Goal: Task Accomplishment & Management: Use online tool/utility

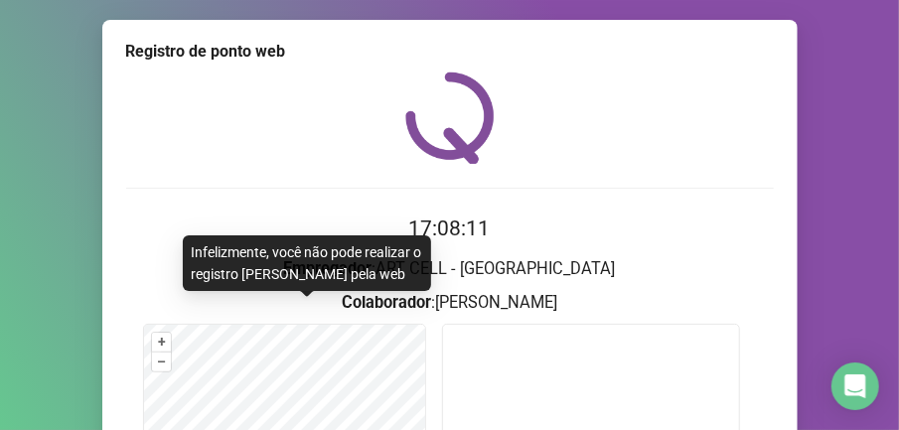
scroll to position [344, 0]
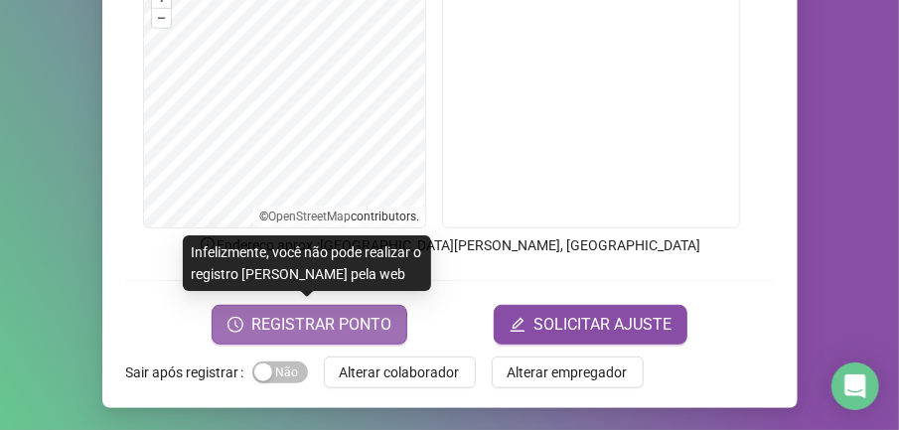
click at [331, 322] on span "REGISTRAR PONTO" at bounding box center [321, 325] width 140 height 24
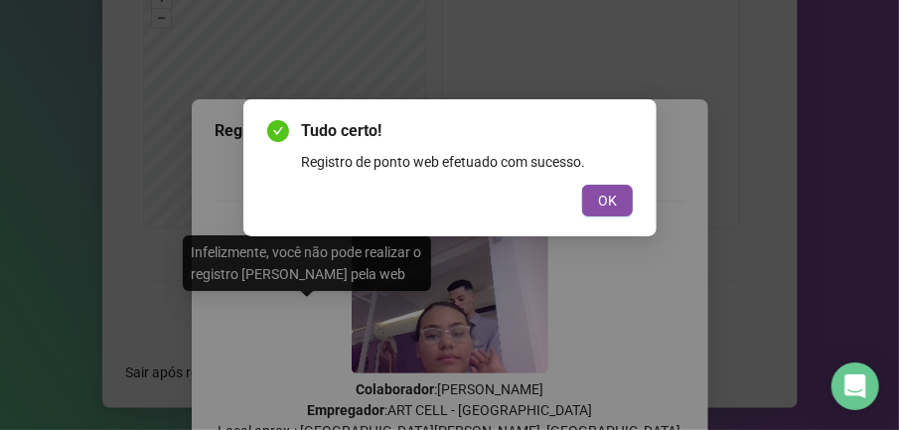
click at [596, 196] on button "OK" at bounding box center [607, 201] width 51 height 32
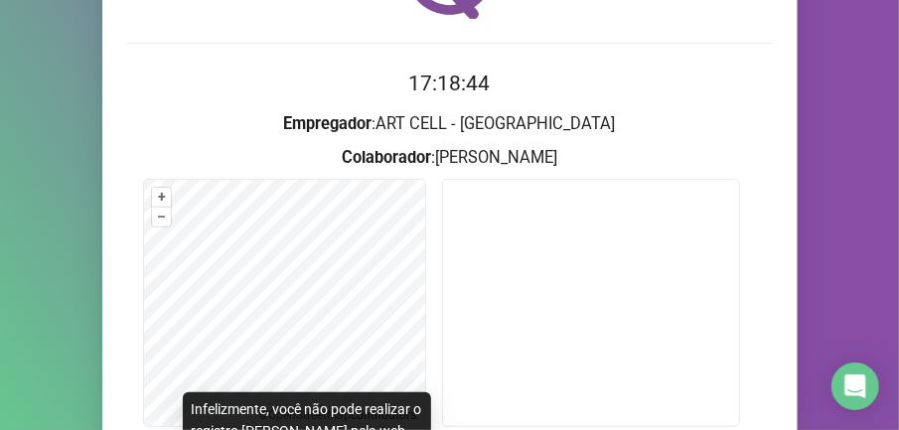
scroll to position [277, 0]
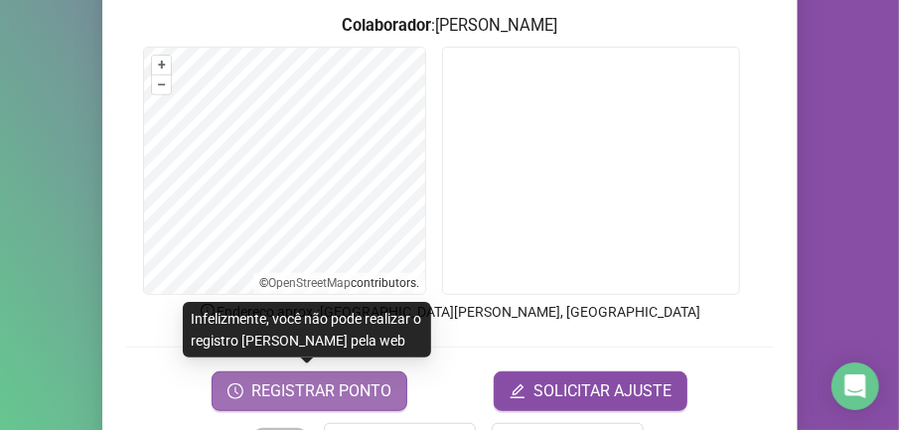
click at [359, 383] on span "REGISTRAR PONTO" at bounding box center [321, 391] width 140 height 24
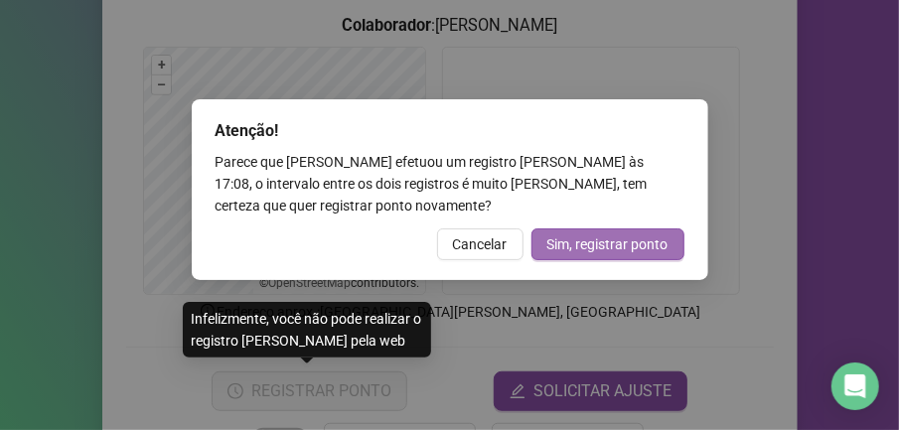
click at [578, 247] on span "Sim, registrar ponto" at bounding box center [607, 244] width 121 height 22
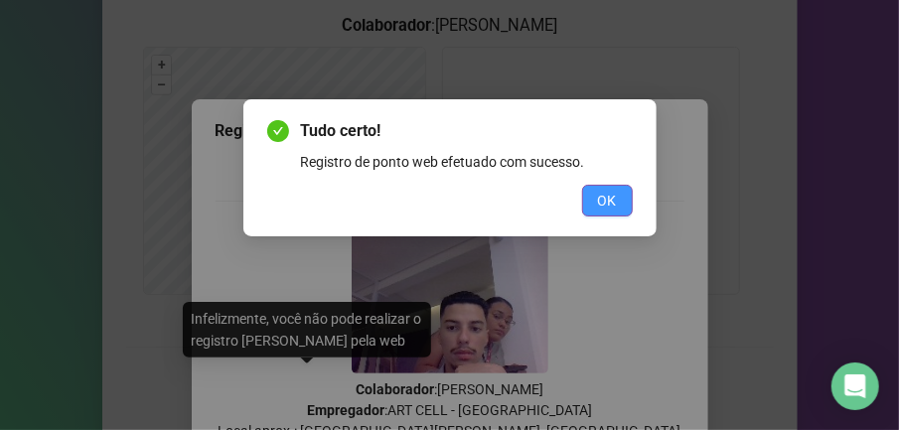
click at [614, 207] on span "OK" at bounding box center [607, 201] width 19 height 22
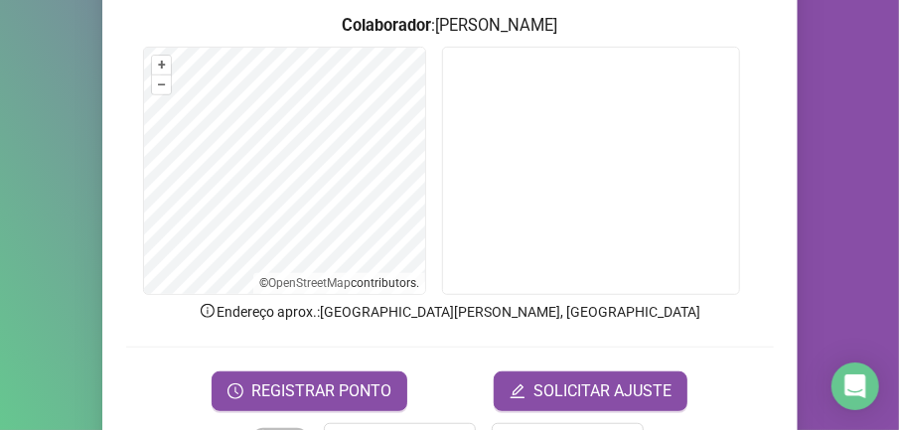
scroll to position [12, 0]
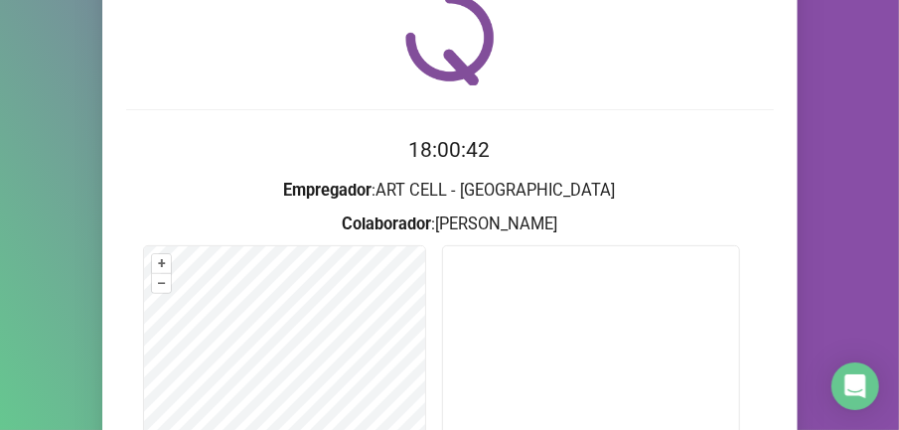
click at [822, 195] on div "Registro [PERSON_NAME] web 18:00:42 Empregador : ART CELL - BRAGANÇA PAULISTA C…" at bounding box center [449, 215] width 899 height 430
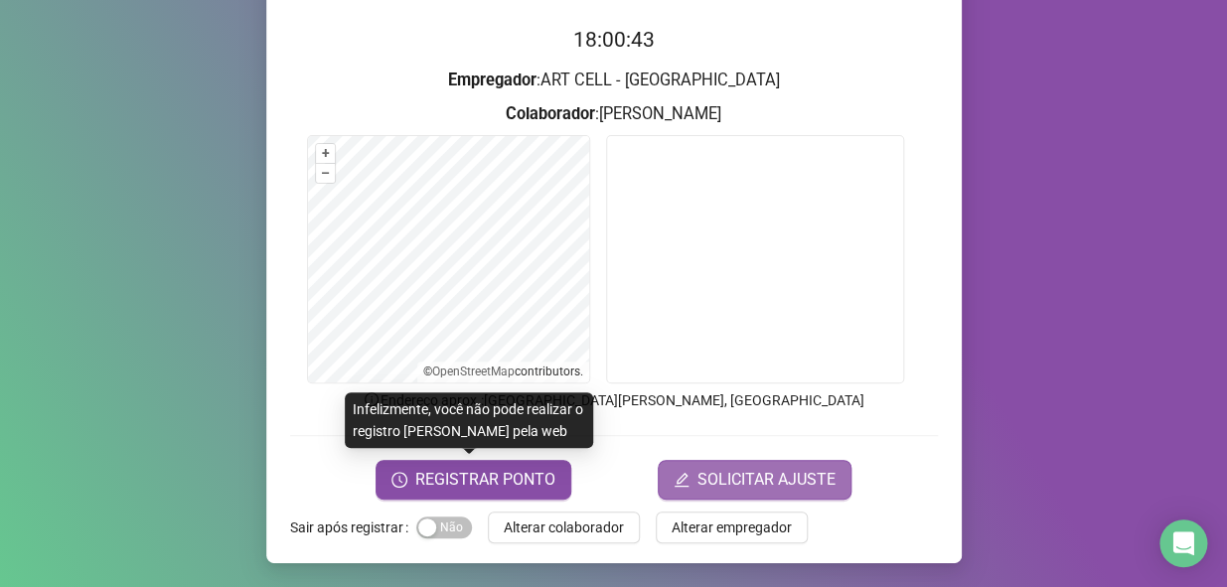
scroll to position [188, 0]
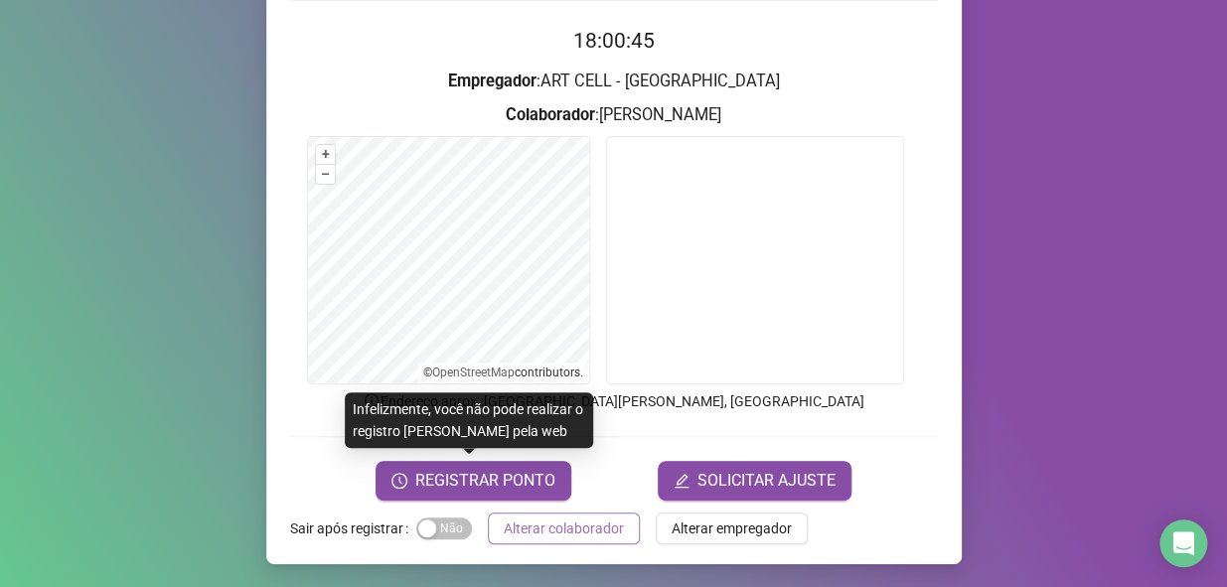
click at [546, 429] on span "Alterar colaborador" at bounding box center [564, 529] width 120 height 22
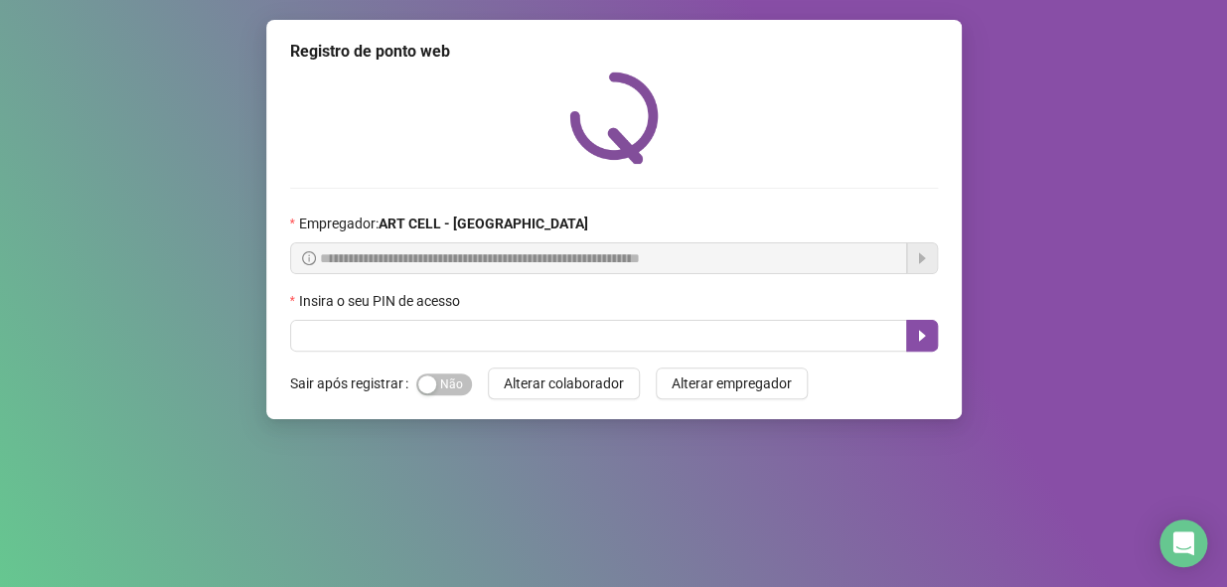
scroll to position [0, 0]
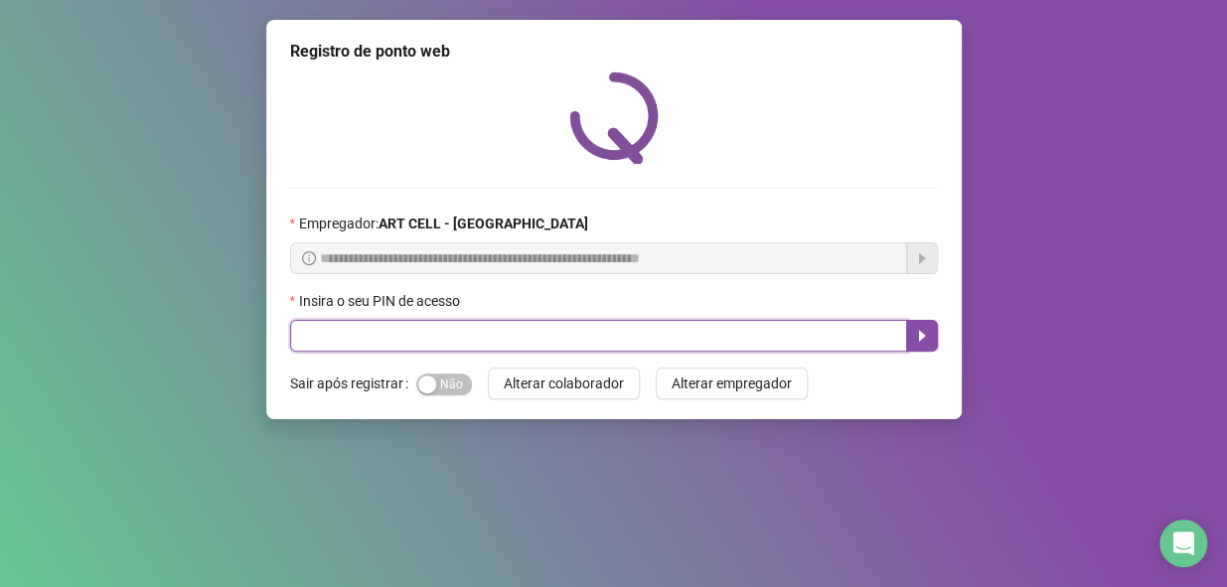
click at [560, 348] on input "text" at bounding box center [598, 336] width 617 height 32
type input "*****"
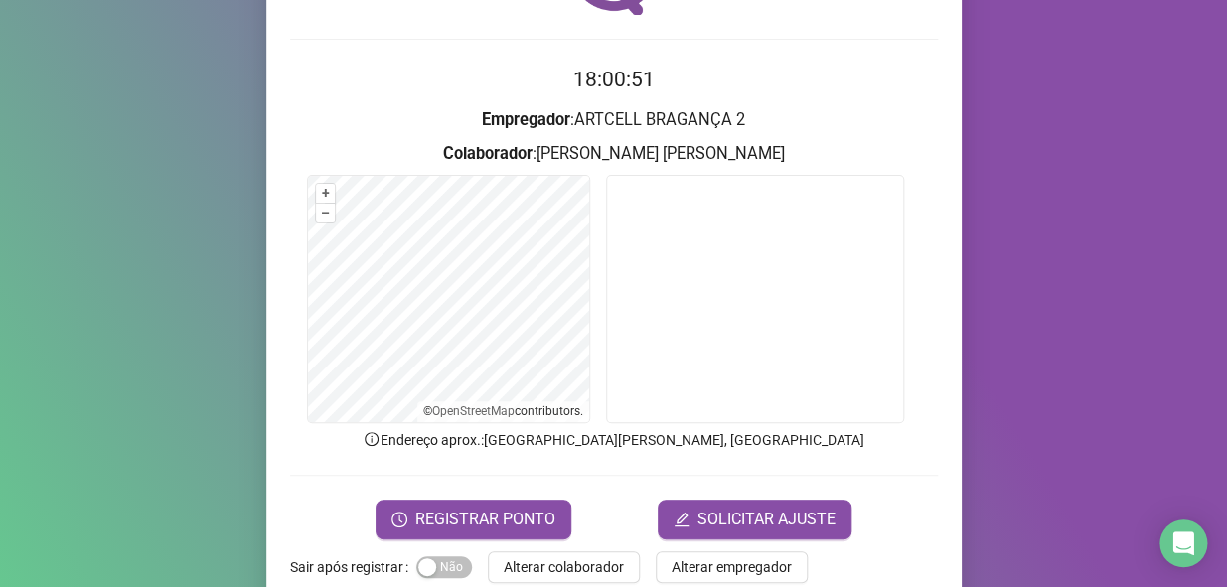
scroll to position [180, 0]
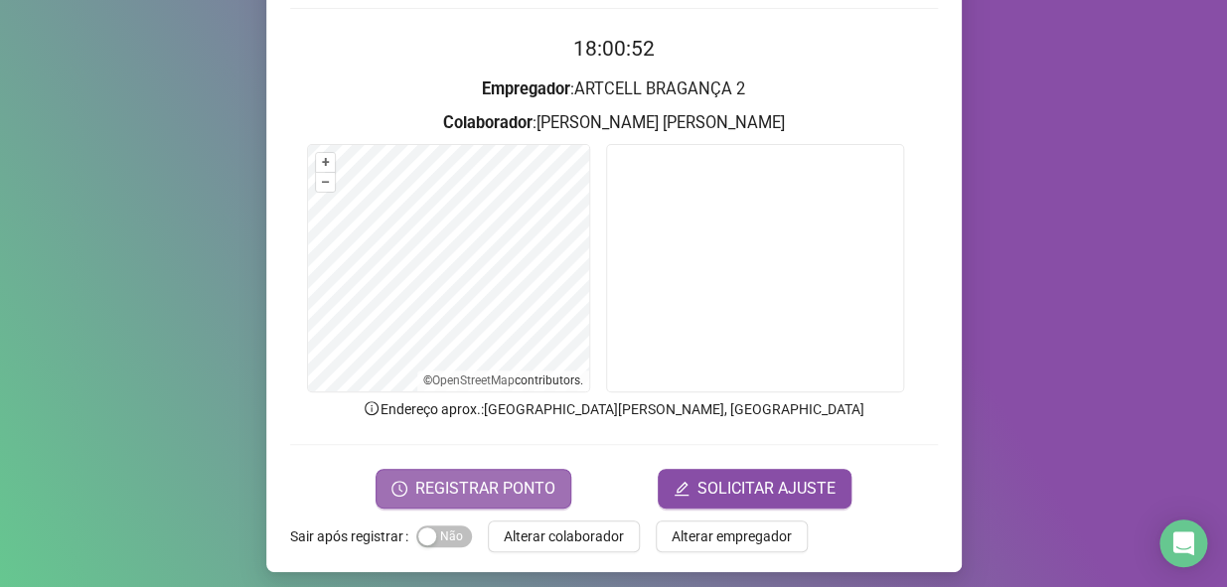
click at [505, 429] on span "REGISTRAR PONTO" at bounding box center [485, 489] width 140 height 24
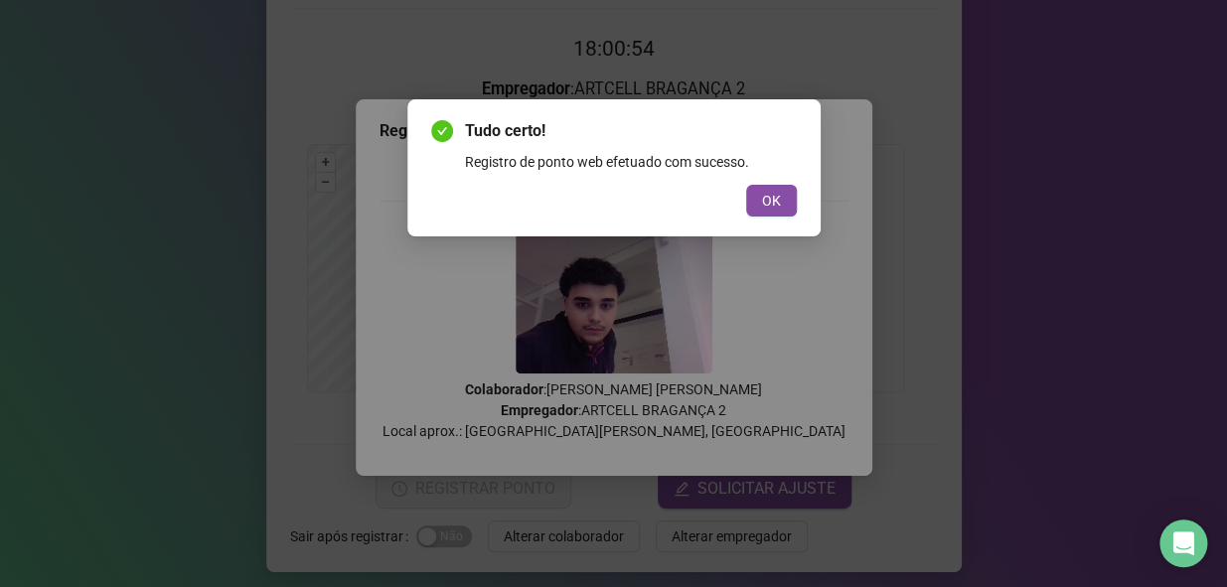
drag, startPoint x: 929, startPoint y: 397, endPoint x: 862, endPoint y: 314, distance: 106.7
click at [898, 385] on div "Tudo certo! Registro de ponto web efetuado com sucesso. OK" at bounding box center [613, 293] width 1227 height 587
drag, startPoint x: 740, startPoint y: 210, endPoint x: 732, endPoint y: 191, distance: 20.5
click at [742, 210] on div "OK" at bounding box center [614, 201] width 366 height 32
click at [756, 197] on button "OK" at bounding box center [771, 201] width 51 height 32
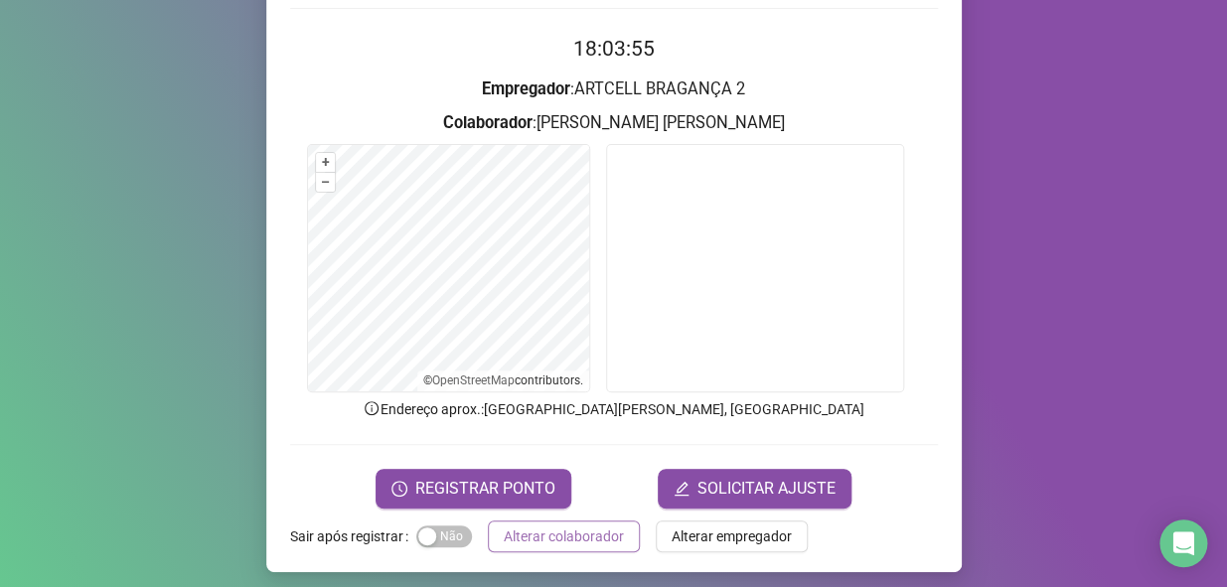
click at [606, 429] on span "Alterar colaborador" at bounding box center [564, 537] width 120 height 22
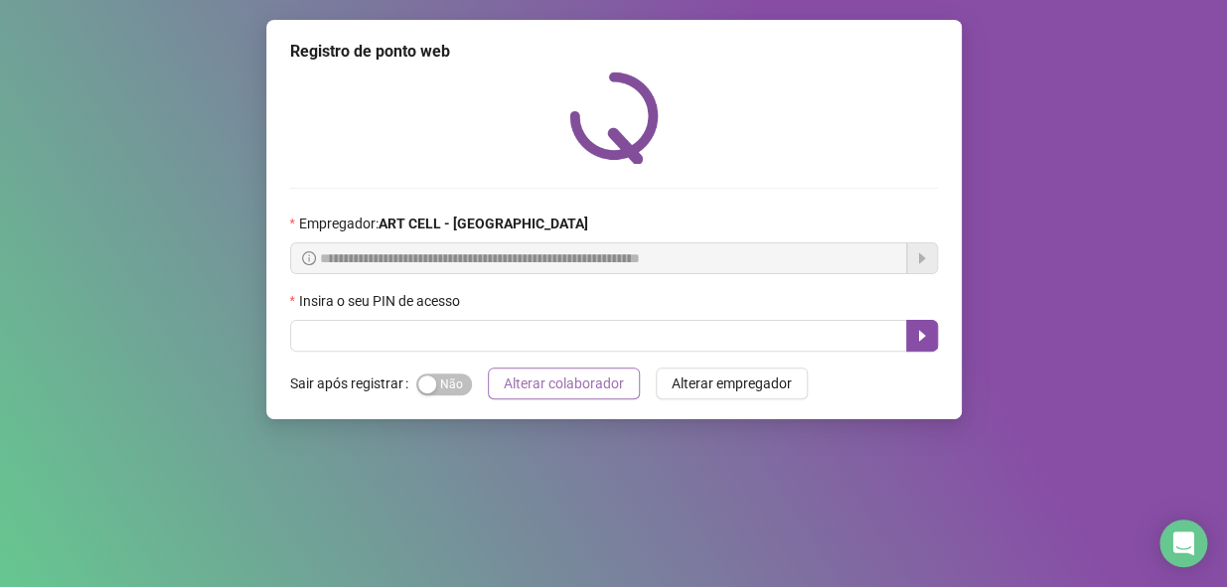
scroll to position [0, 0]
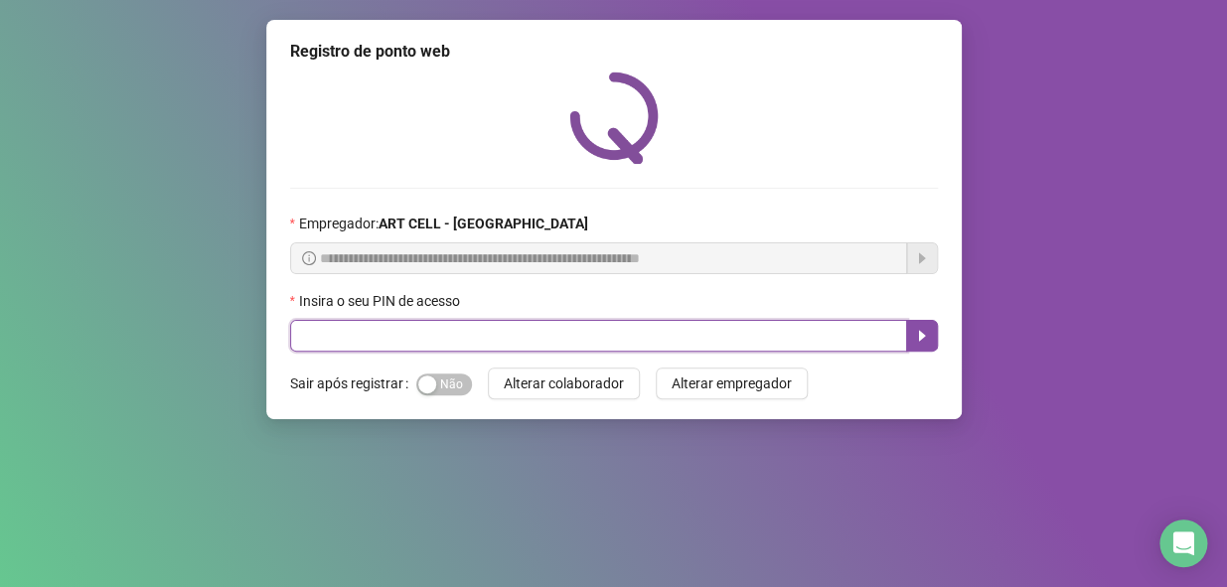
click at [665, 329] on input "text" at bounding box center [598, 336] width 617 height 32
type input "*****"
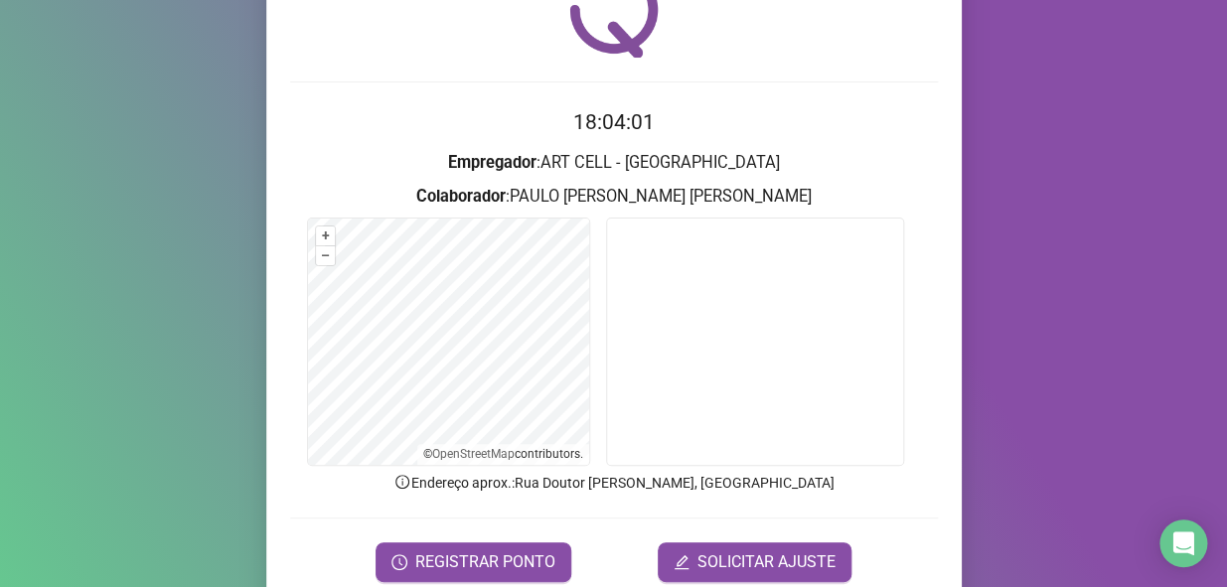
scroll to position [126, 0]
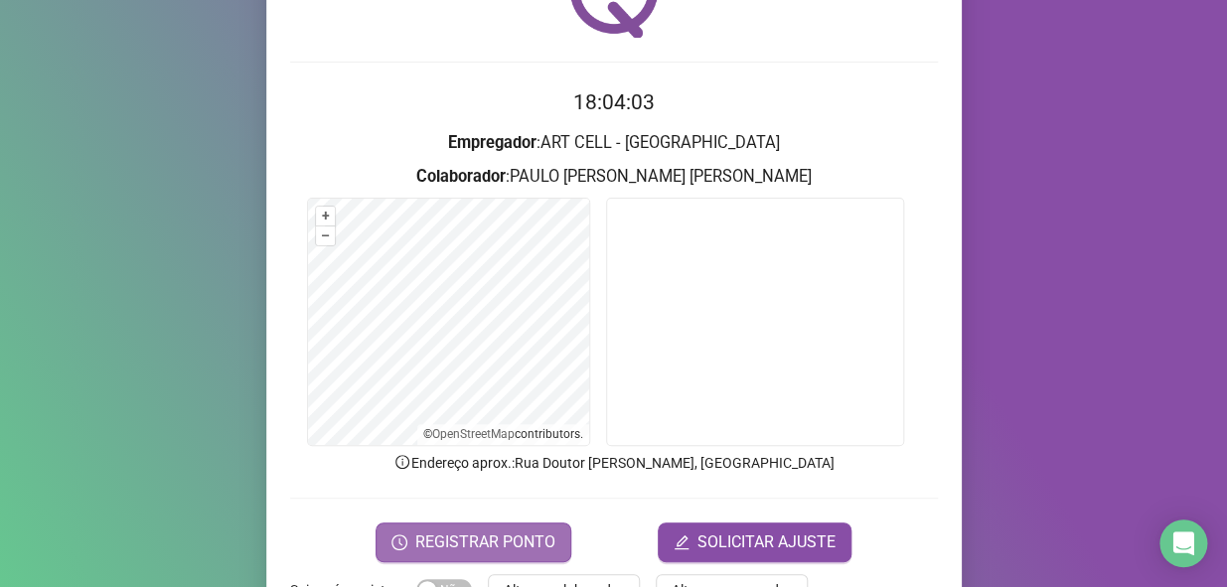
click at [495, 429] on span "REGISTRAR PONTO" at bounding box center [485, 542] width 140 height 24
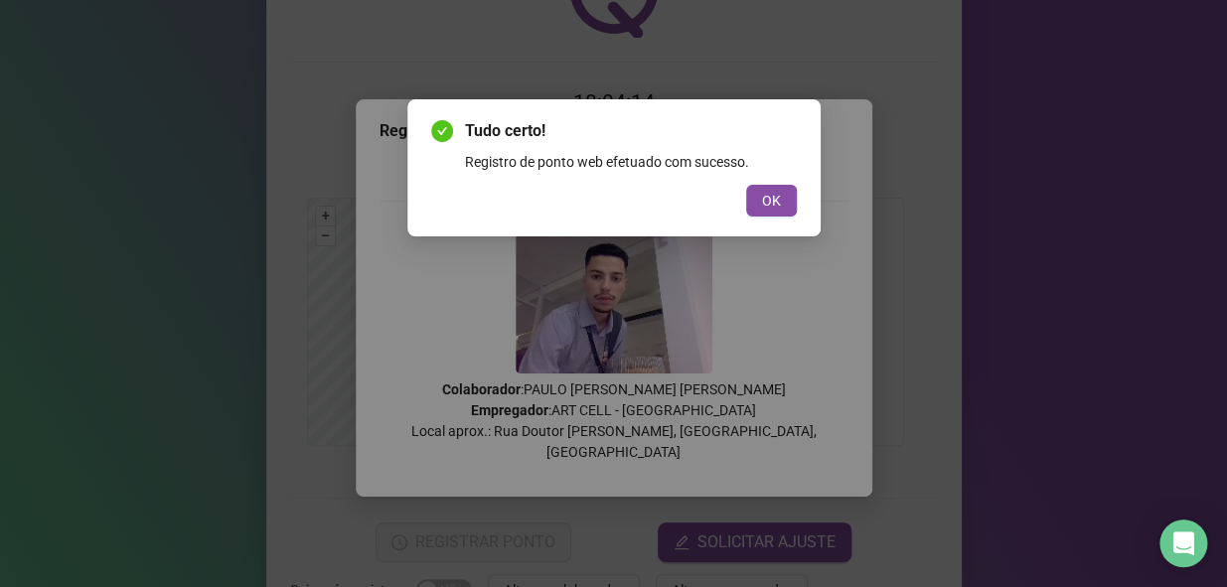
click at [773, 217] on div "Tudo certo! Registro de ponto web efetuado com sucesso. OK" at bounding box center [613, 167] width 413 height 137
click at [778, 206] on span "OK" at bounding box center [771, 201] width 19 height 22
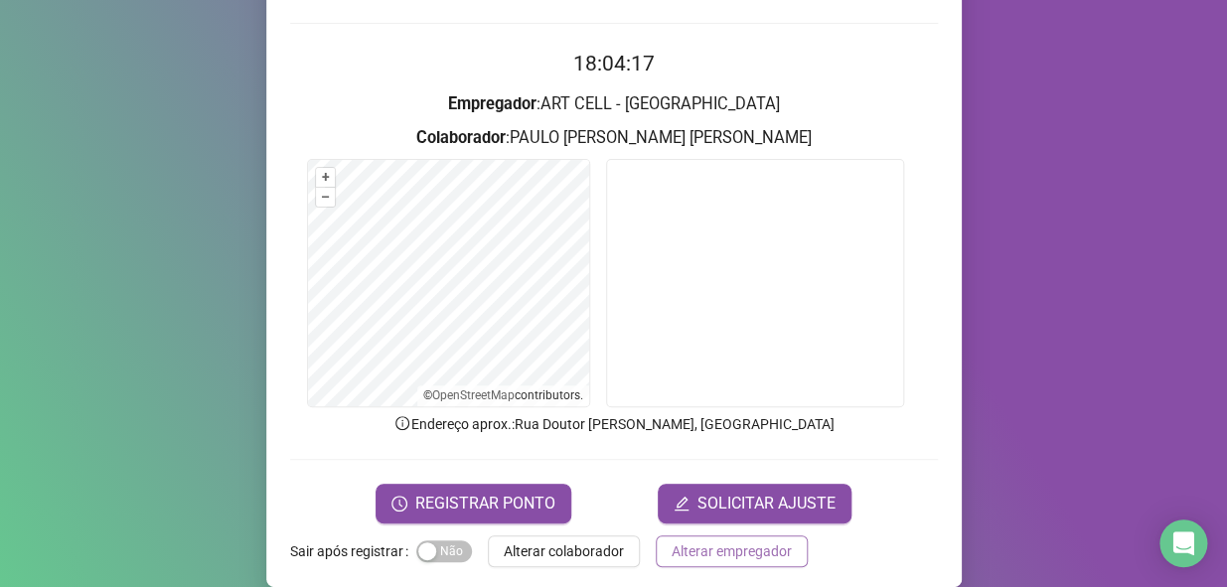
scroll to position [188, 0]
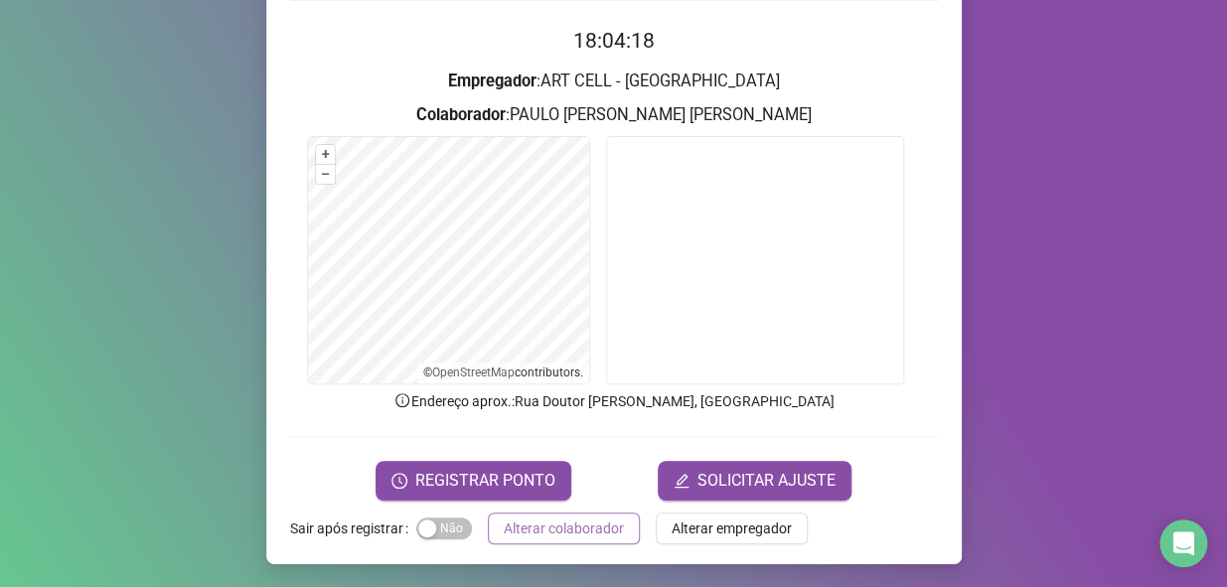
click at [527, 429] on span "Alterar colaborador" at bounding box center [564, 529] width 120 height 22
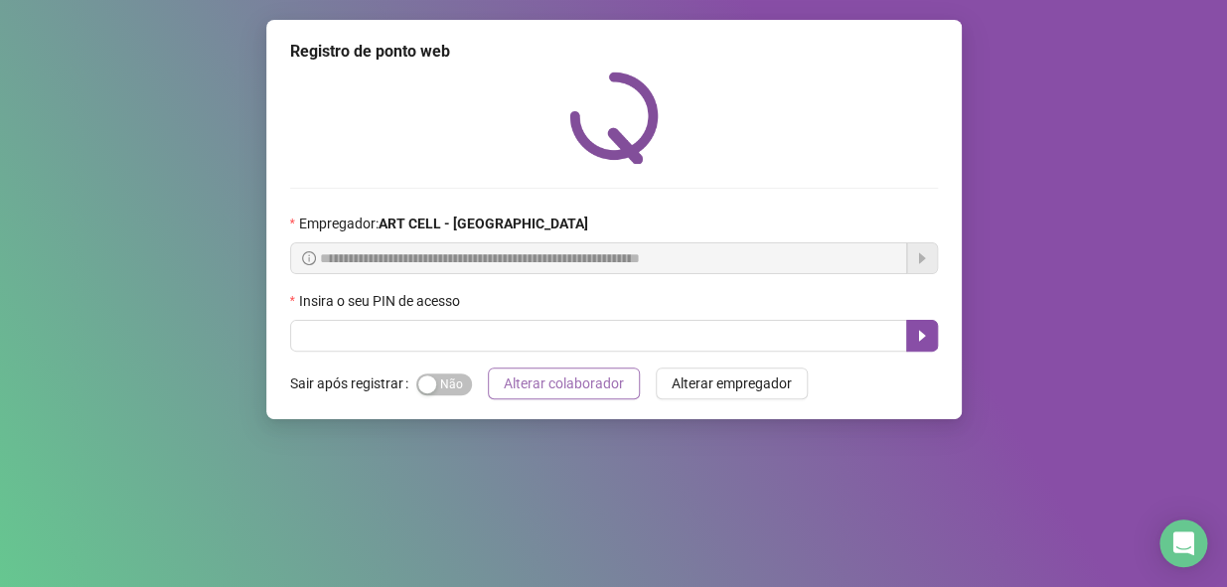
scroll to position [0, 0]
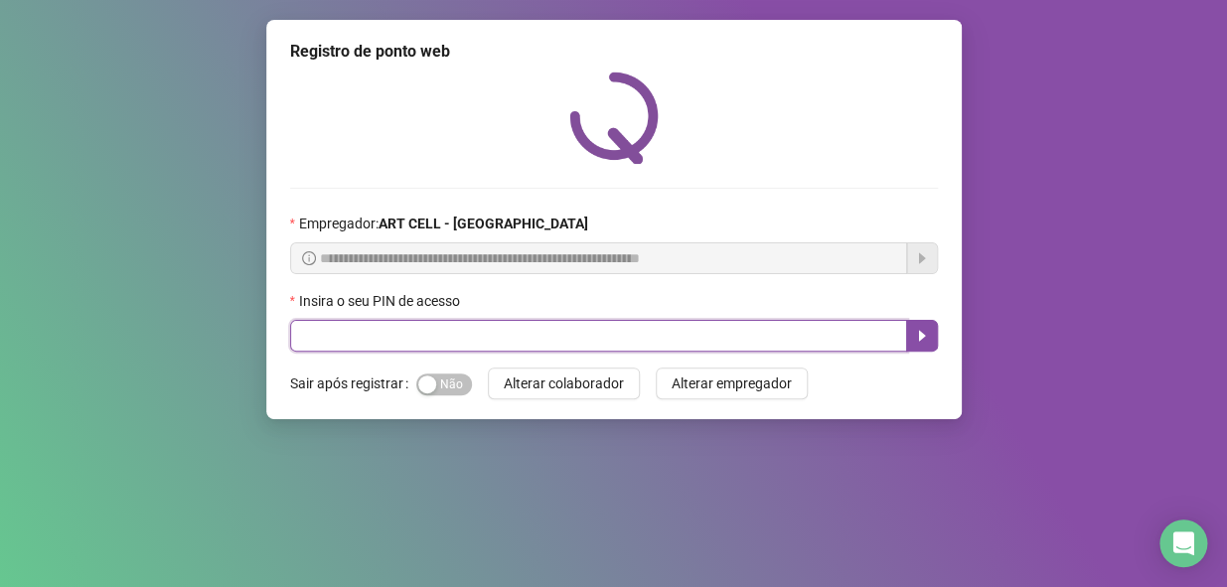
click at [576, 336] on input "text" at bounding box center [598, 336] width 617 height 32
type input "*****"
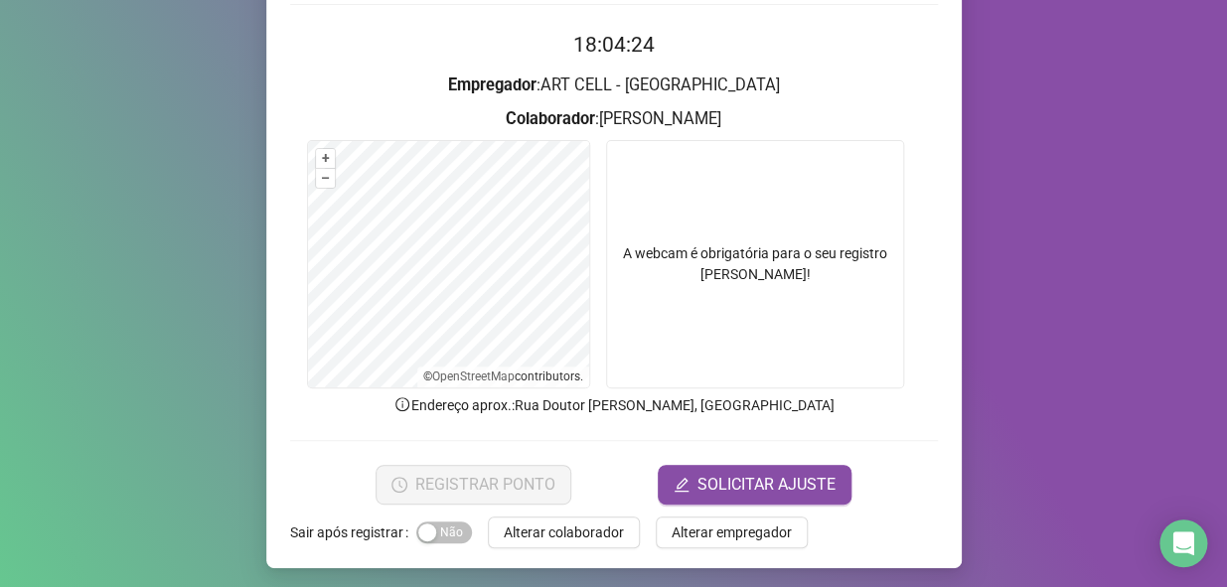
scroll to position [188, 0]
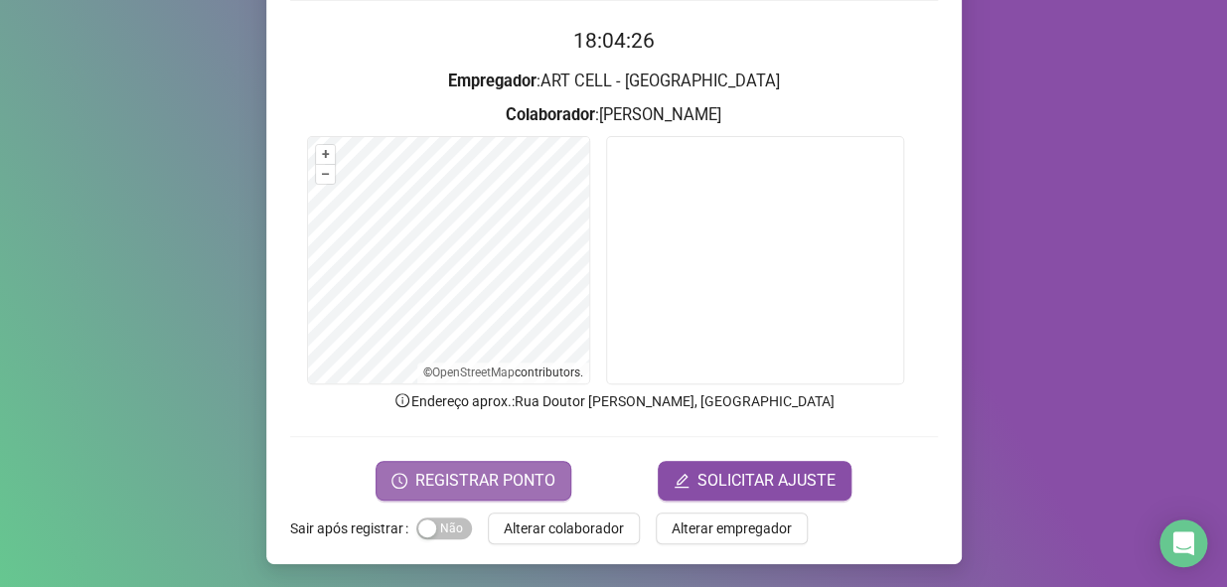
click at [516, 429] on span "REGISTRAR PONTO" at bounding box center [485, 481] width 140 height 24
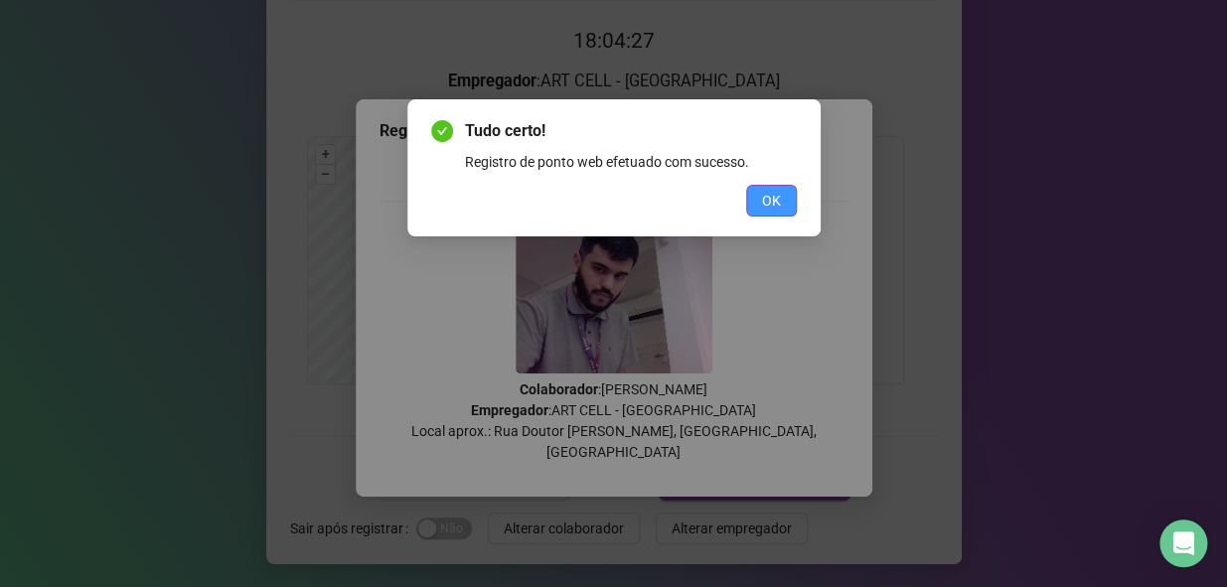
click at [775, 197] on span "OK" at bounding box center [771, 201] width 19 height 22
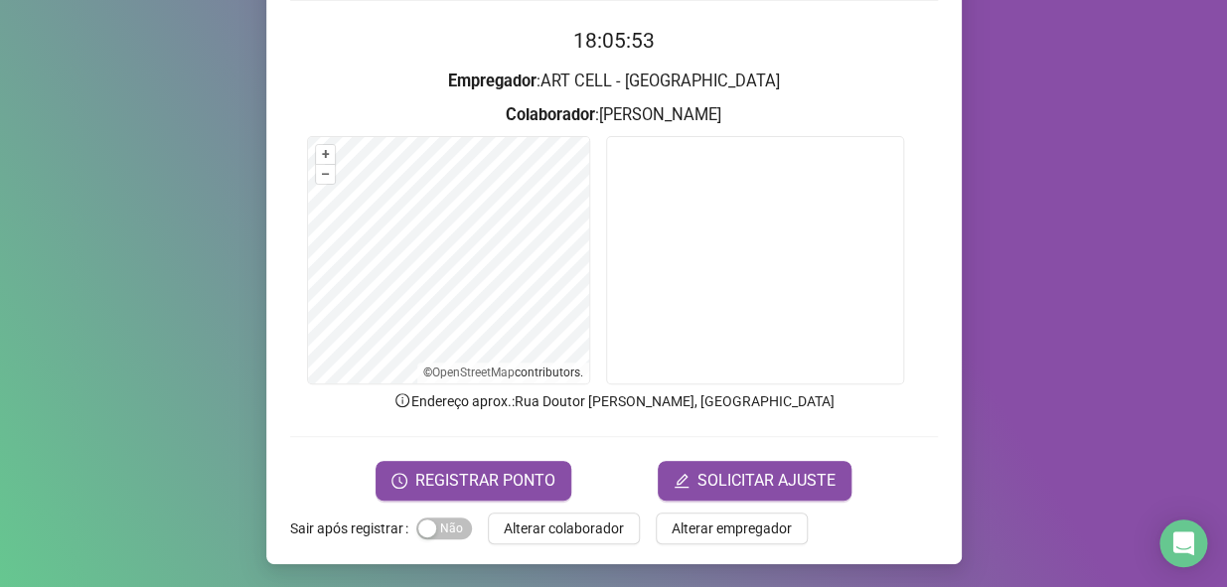
drag, startPoint x: 561, startPoint y: 532, endPoint x: 556, endPoint y: 506, distance: 27.3
click at [561, 429] on span "Alterar colaborador" at bounding box center [564, 529] width 120 height 22
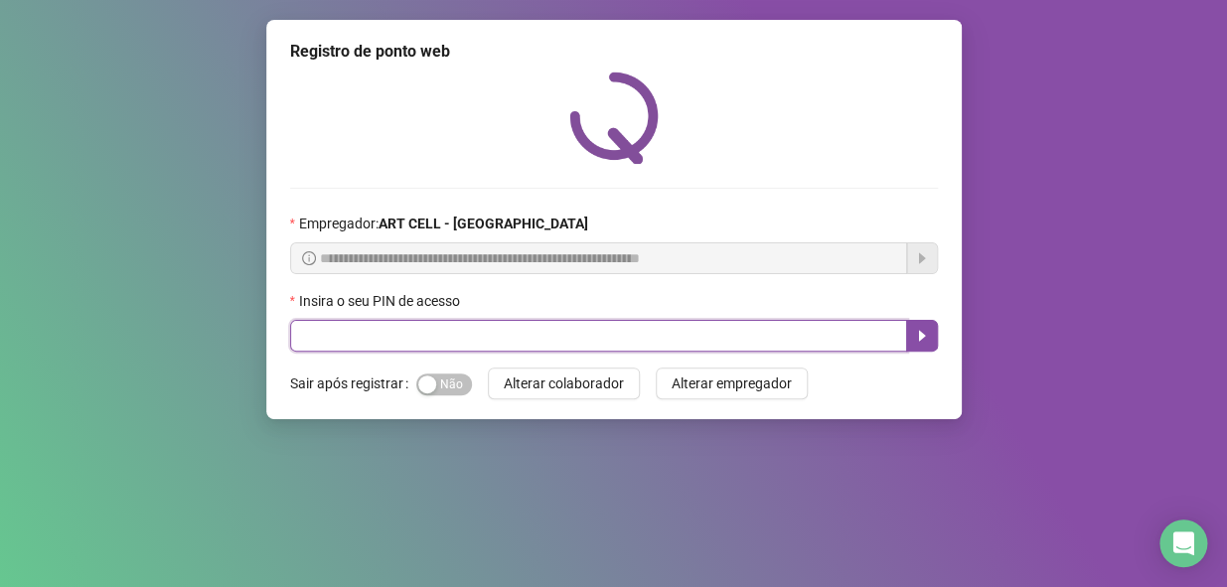
click at [508, 341] on input "text" at bounding box center [598, 336] width 617 height 32
type input "*****"
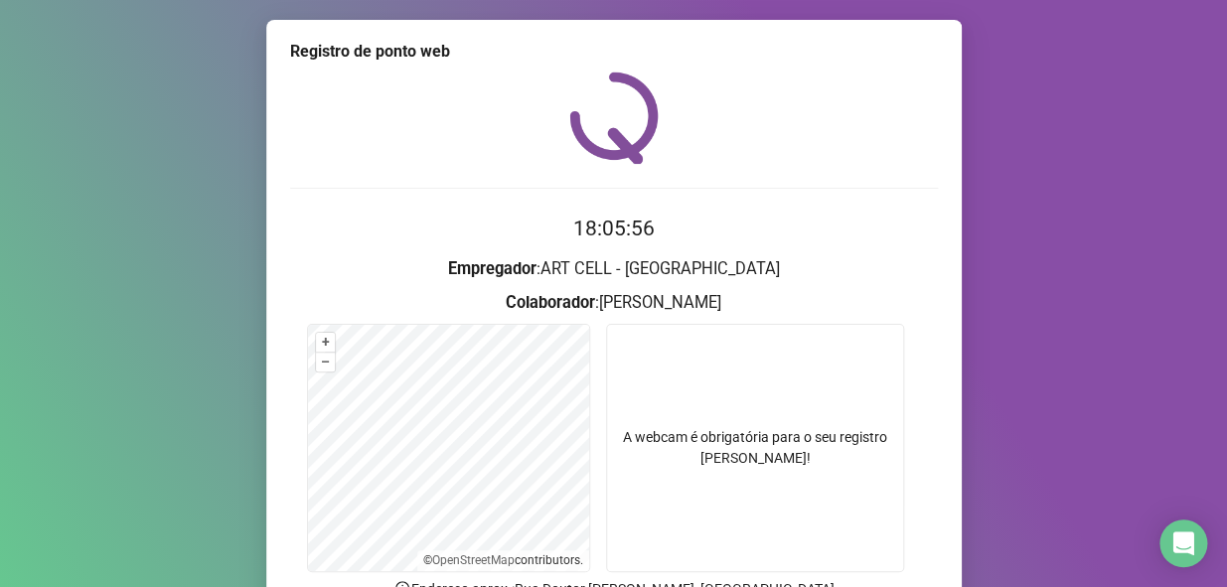
scroll to position [188, 0]
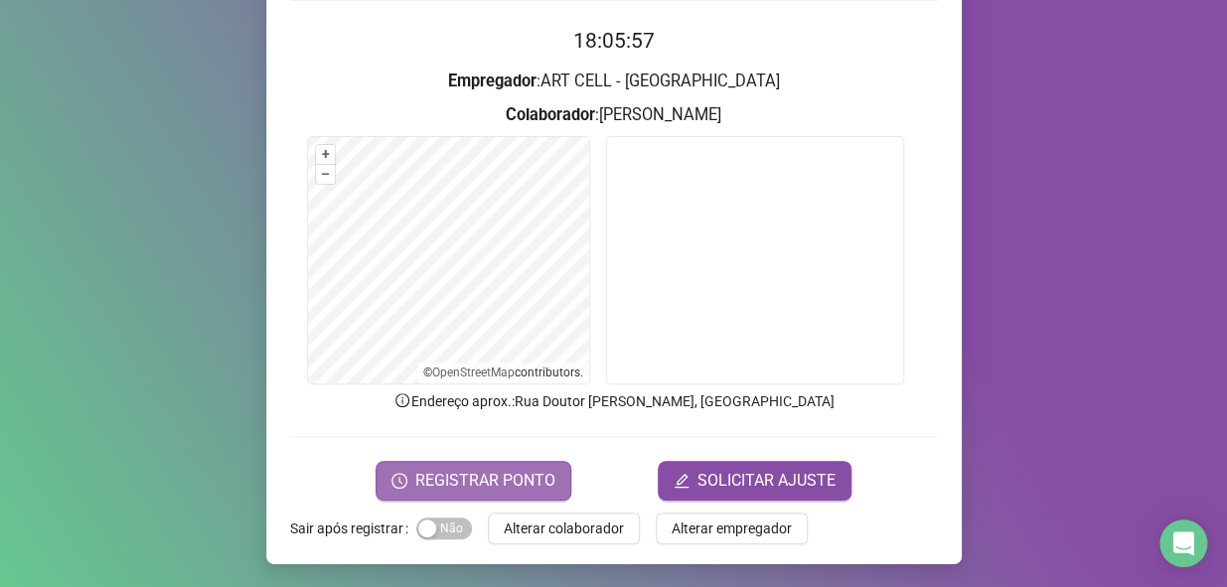
click at [511, 429] on button "REGISTRAR PONTO" at bounding box center [474, 481] width 196 height 40
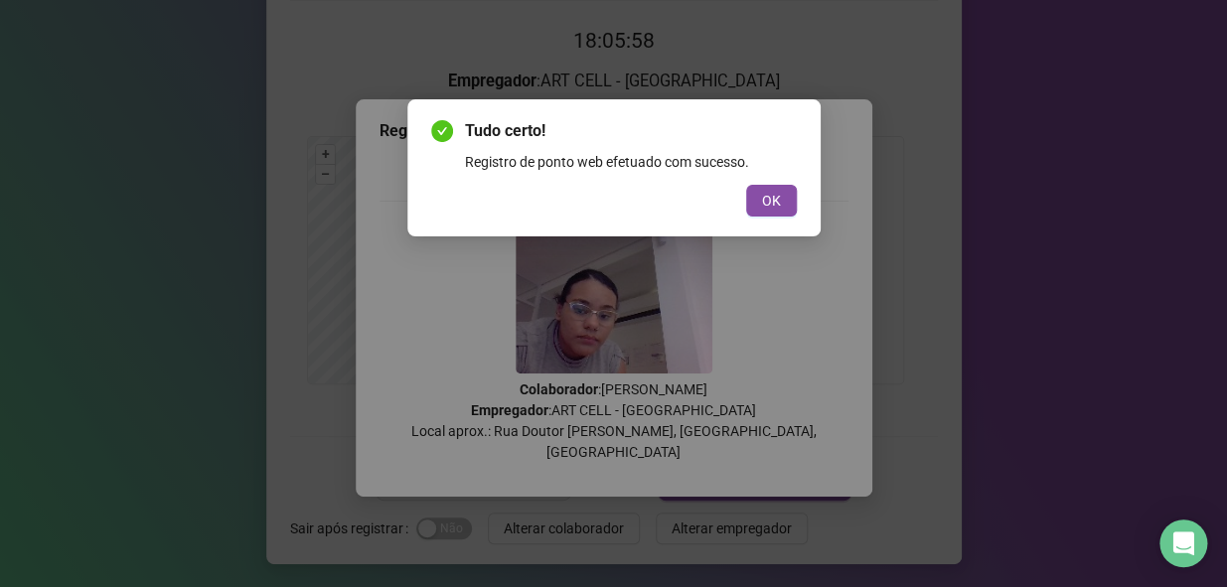
click at [775, 204] on span "OK" at bounding box center [771, 201] width 19 height 22
